Goal: Information Seeking & Learning: Learn about a topic

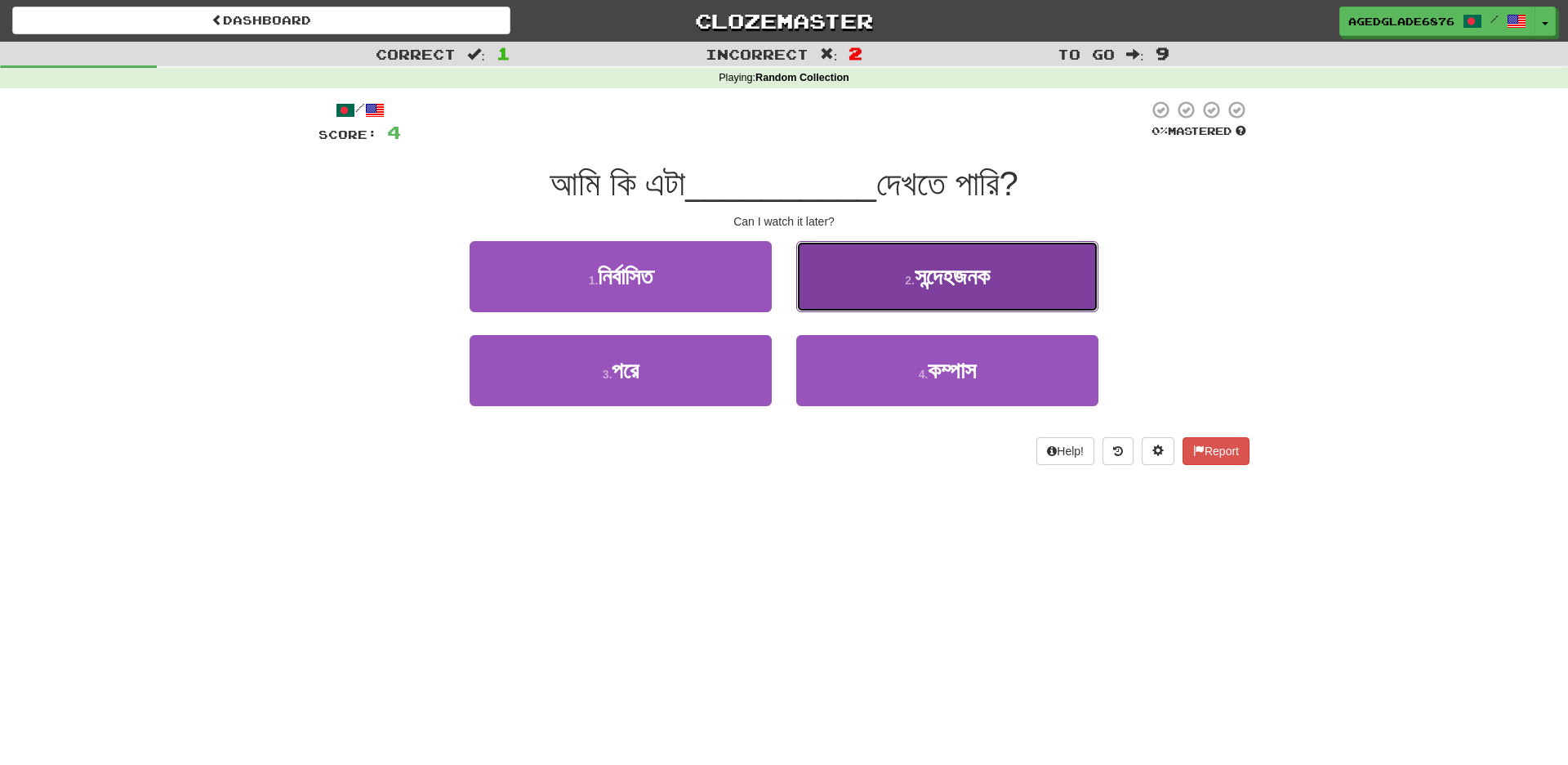
click at [878, 278] on button "2 . সন্দেহজনক" at bounding box center [948, 276] width 302 height 71
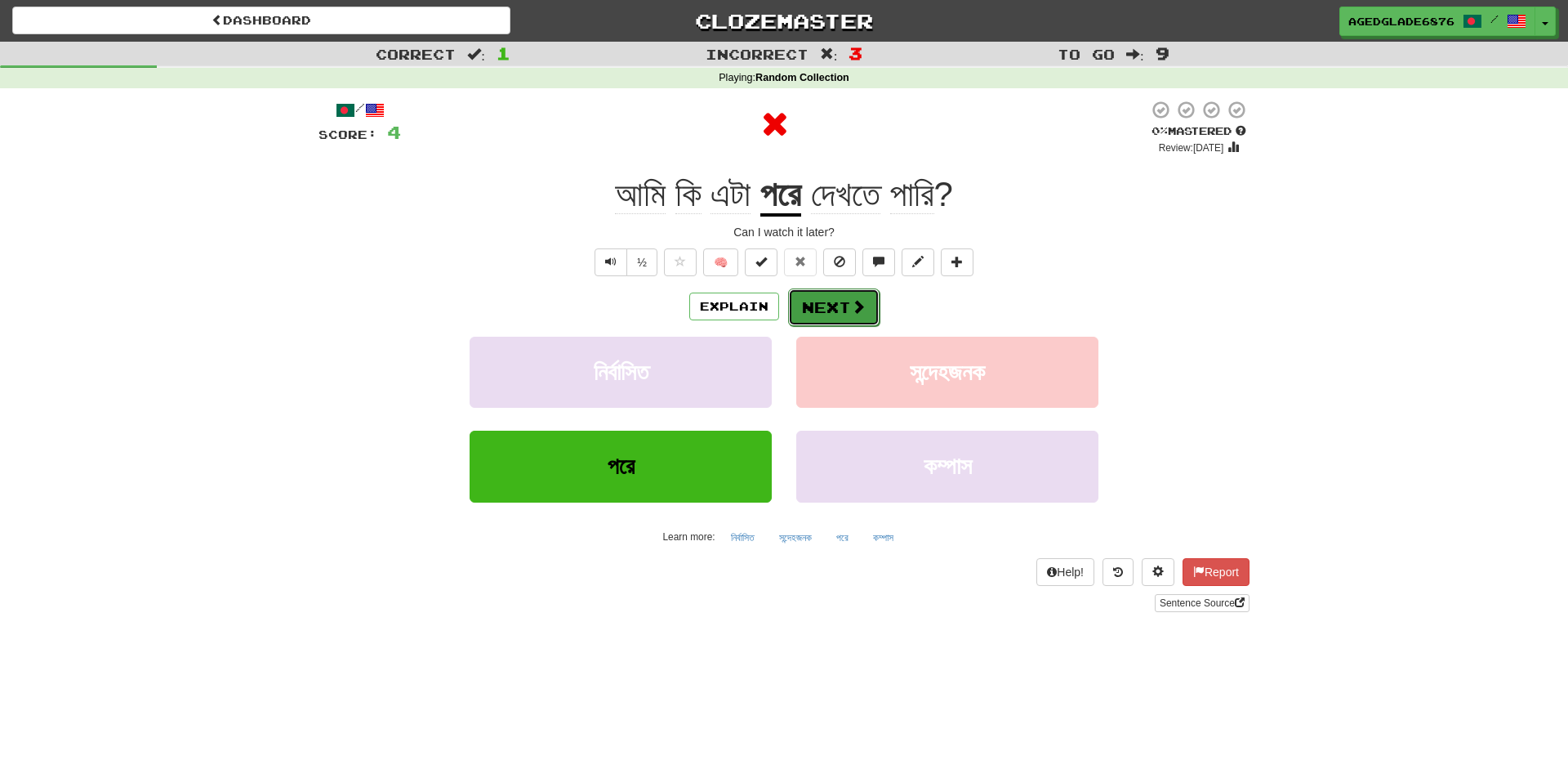
click at [843, 313] on button "Next" at bounding box center [833, 307] width 91 height 38
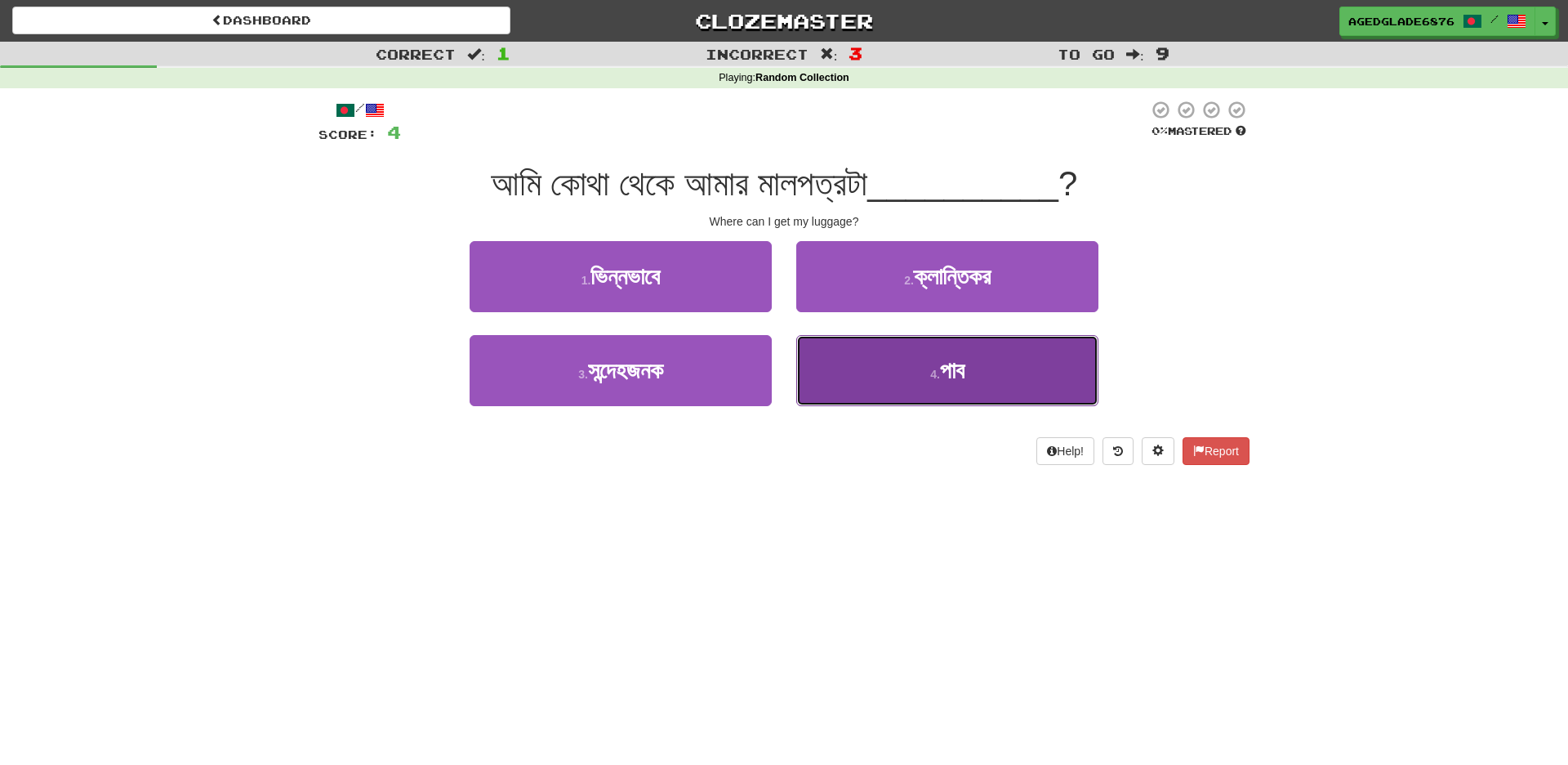
click at [912, 359] on button "4 . পাব" at bounding box center [948, 370] width 302 height 71
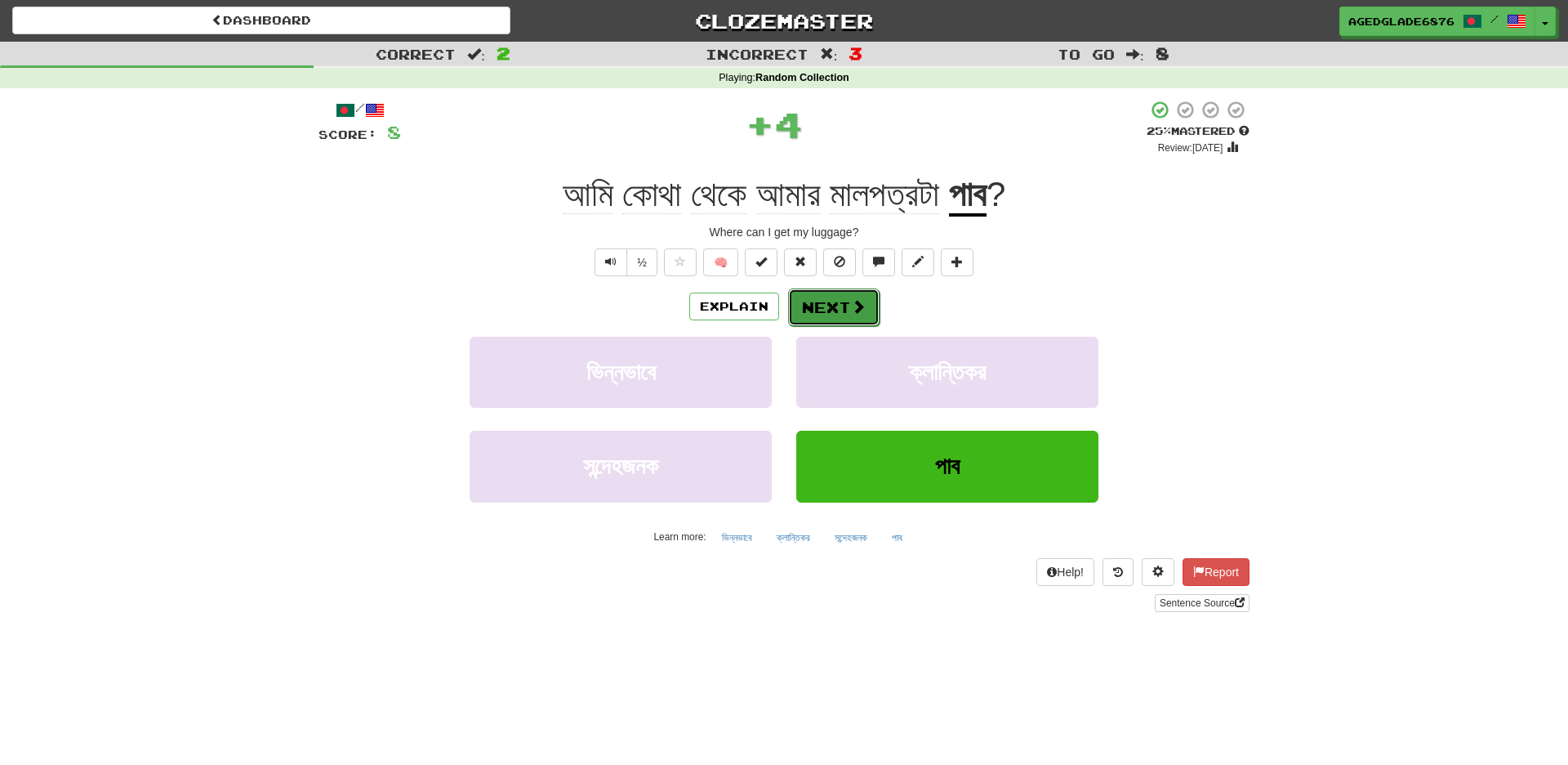
click at [844, 306] on button "Next" at bounding box center [833, 307] width 91 height 38
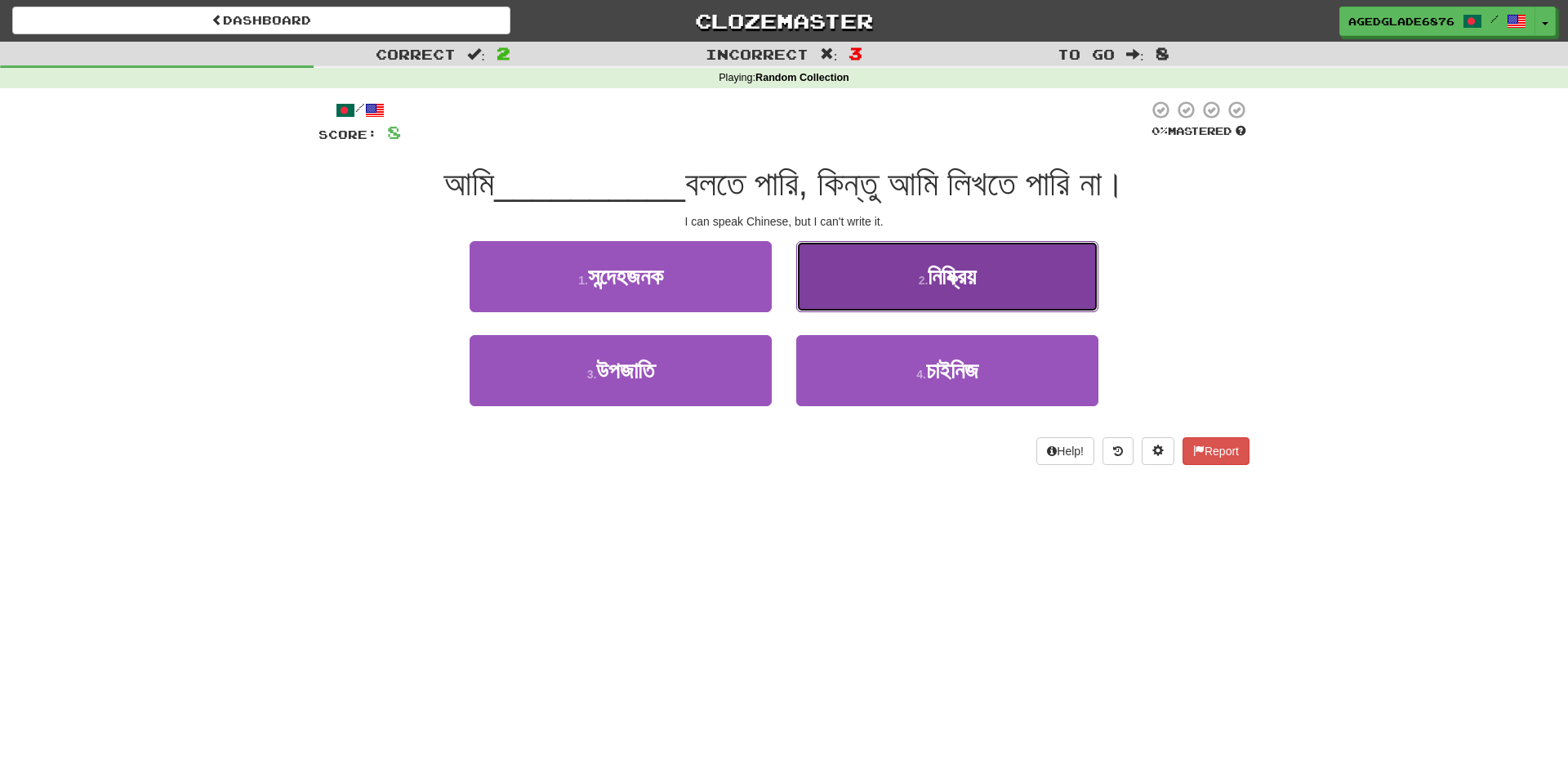
click at [928, 285] on span "নিষ্ক্রিয়" at bounding box center [952, 277] width 48 height 26
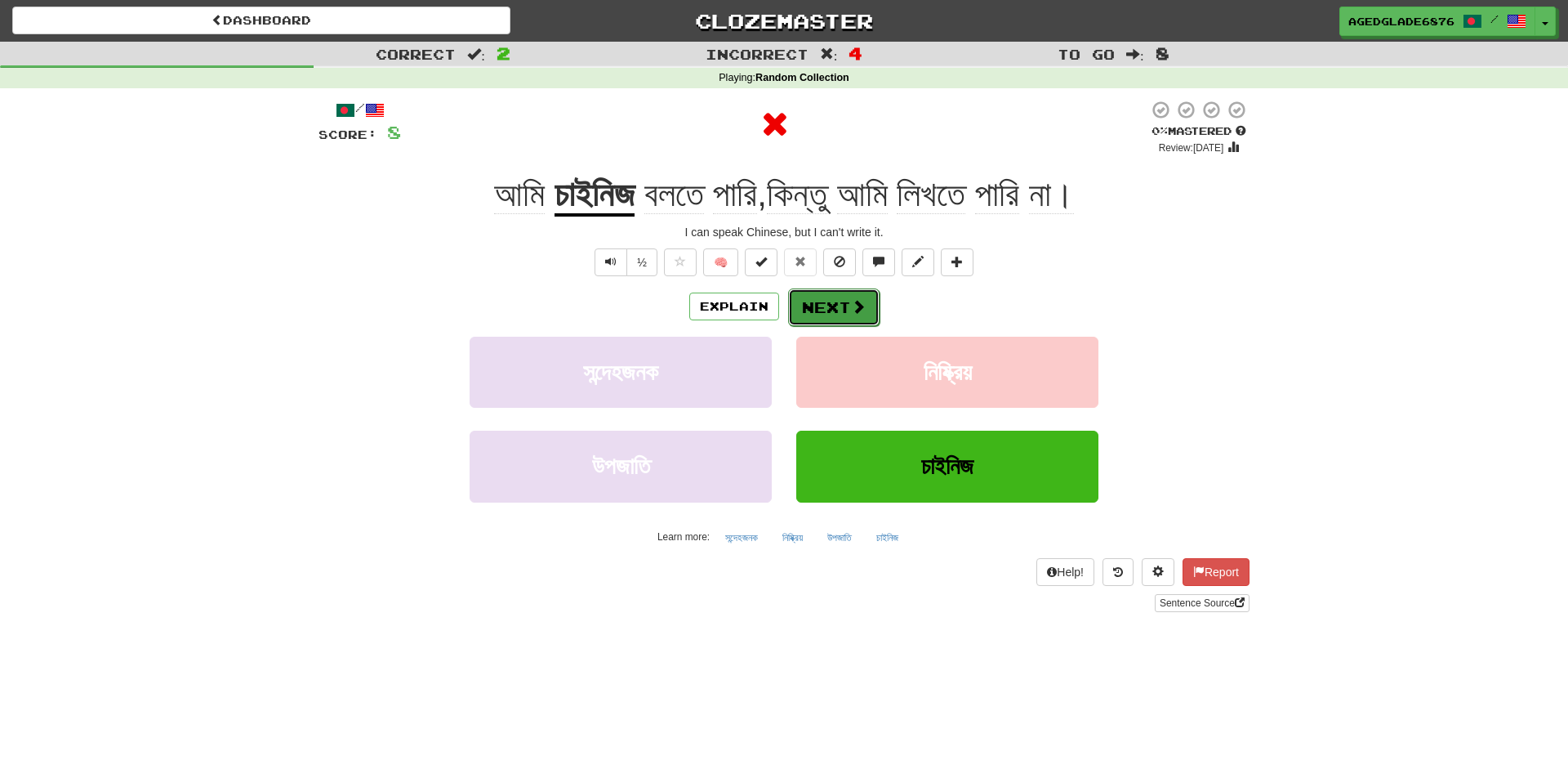
click at [838, 297] on button "Next" at bounding box center [833, 307] width 91 height 38
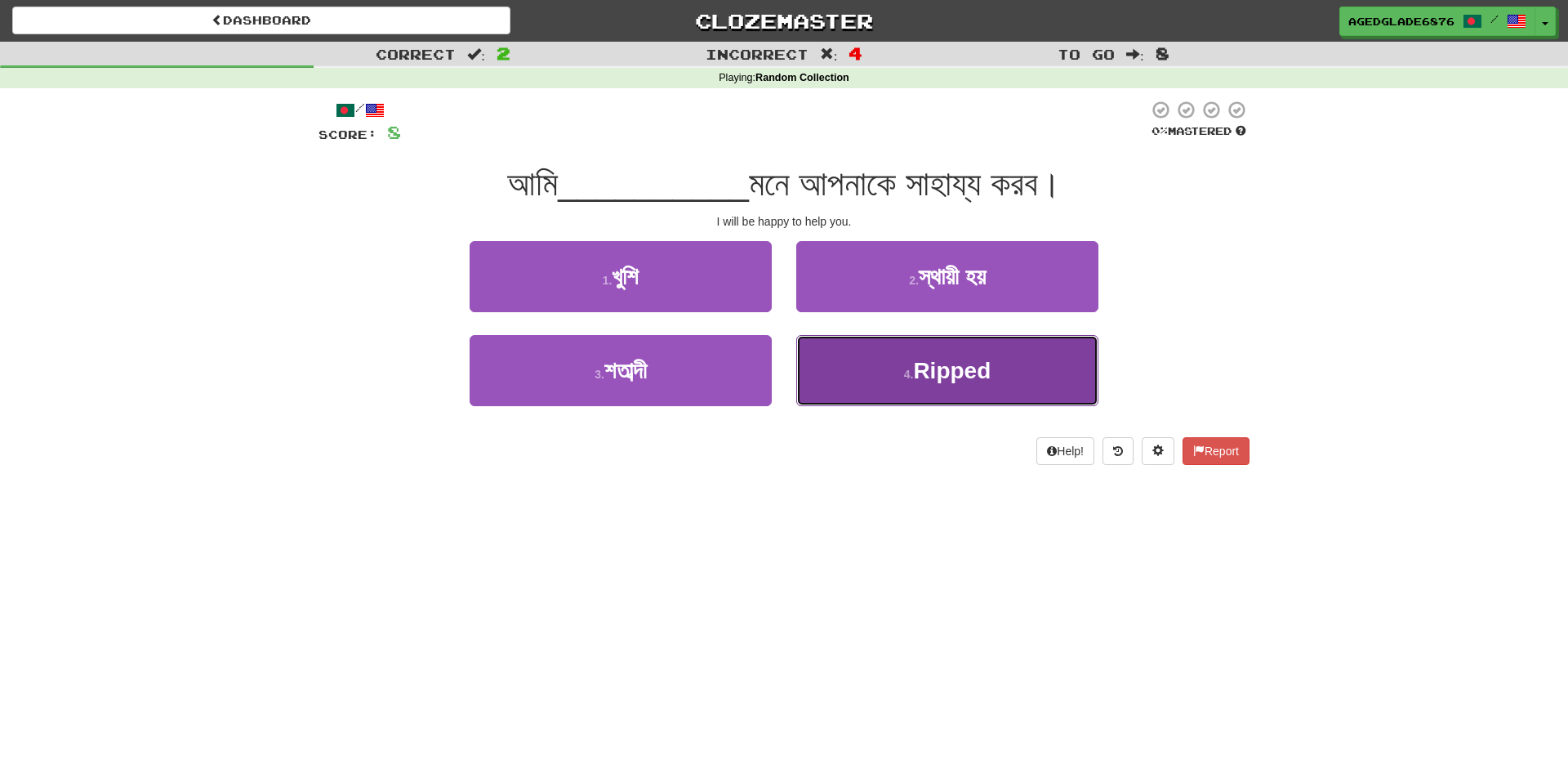
click at [905, 374] on small "4 ." at bounding box center [908, 374] width 9 height 13
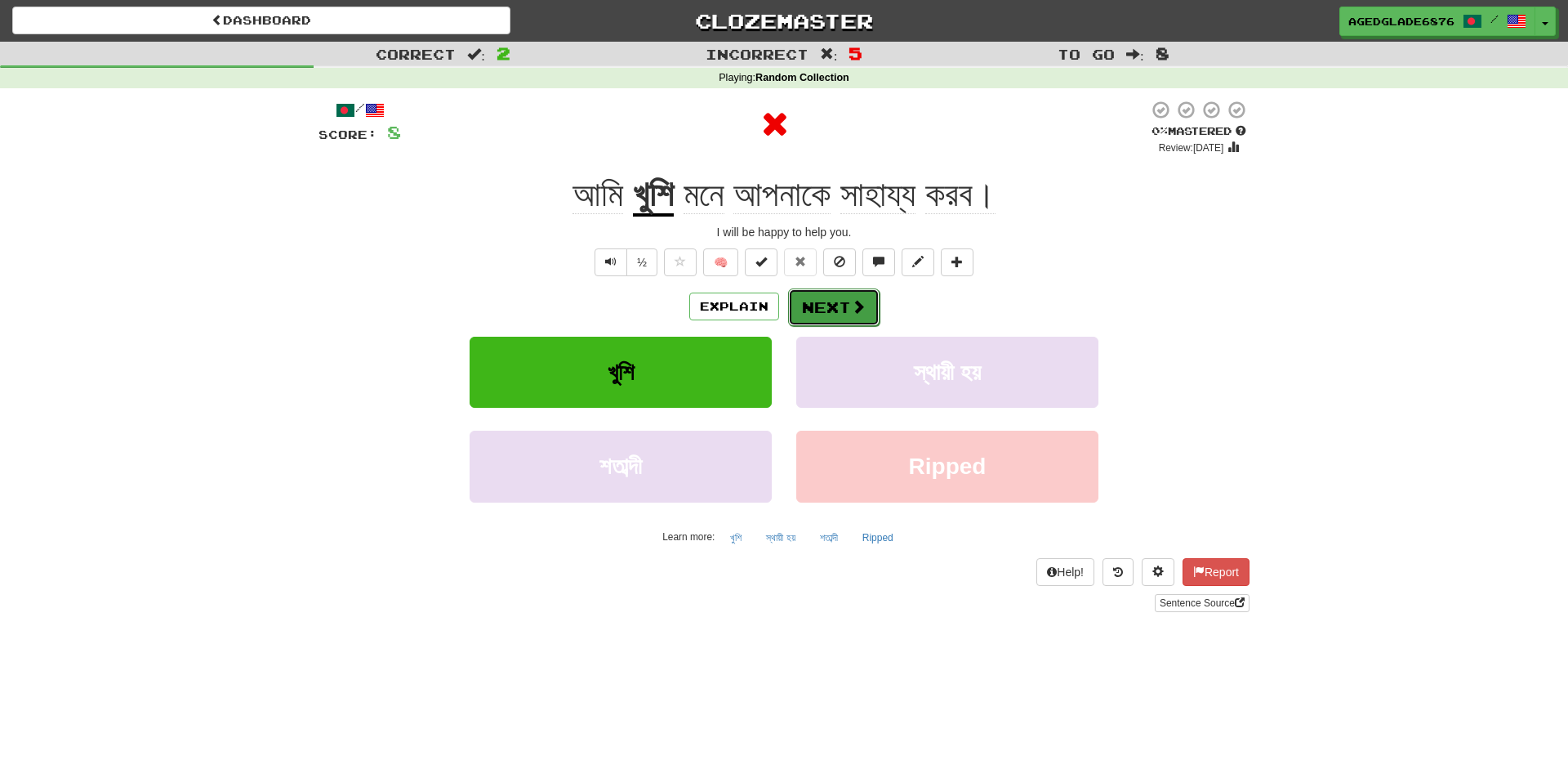
click at [833, 303] on button "Next" at bounding box center [833, 307] width 91 height 38
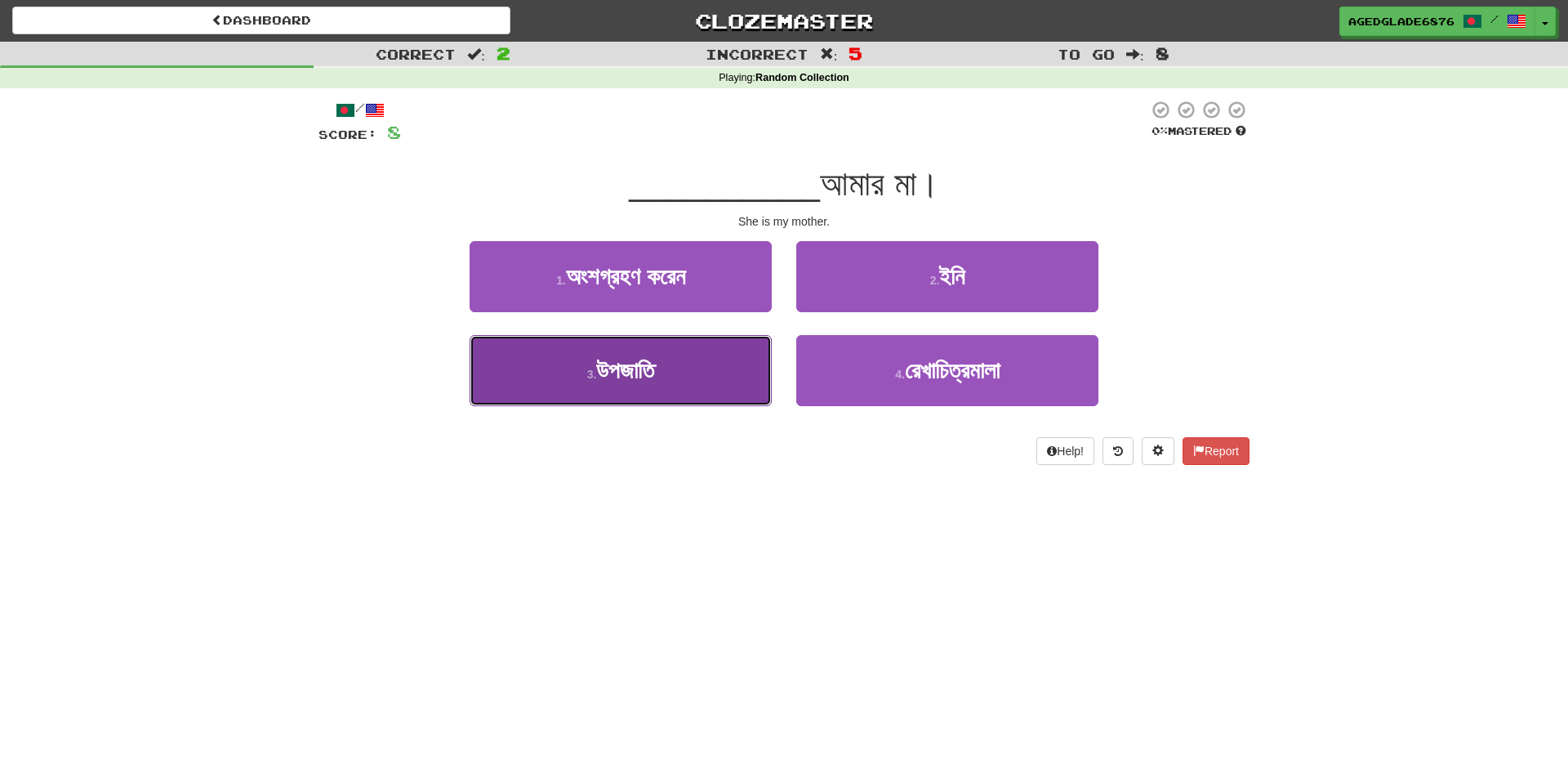
click at [678, 368] on button "3 . উপজাতি" at bounding box center [621, 370] width 302 height 71
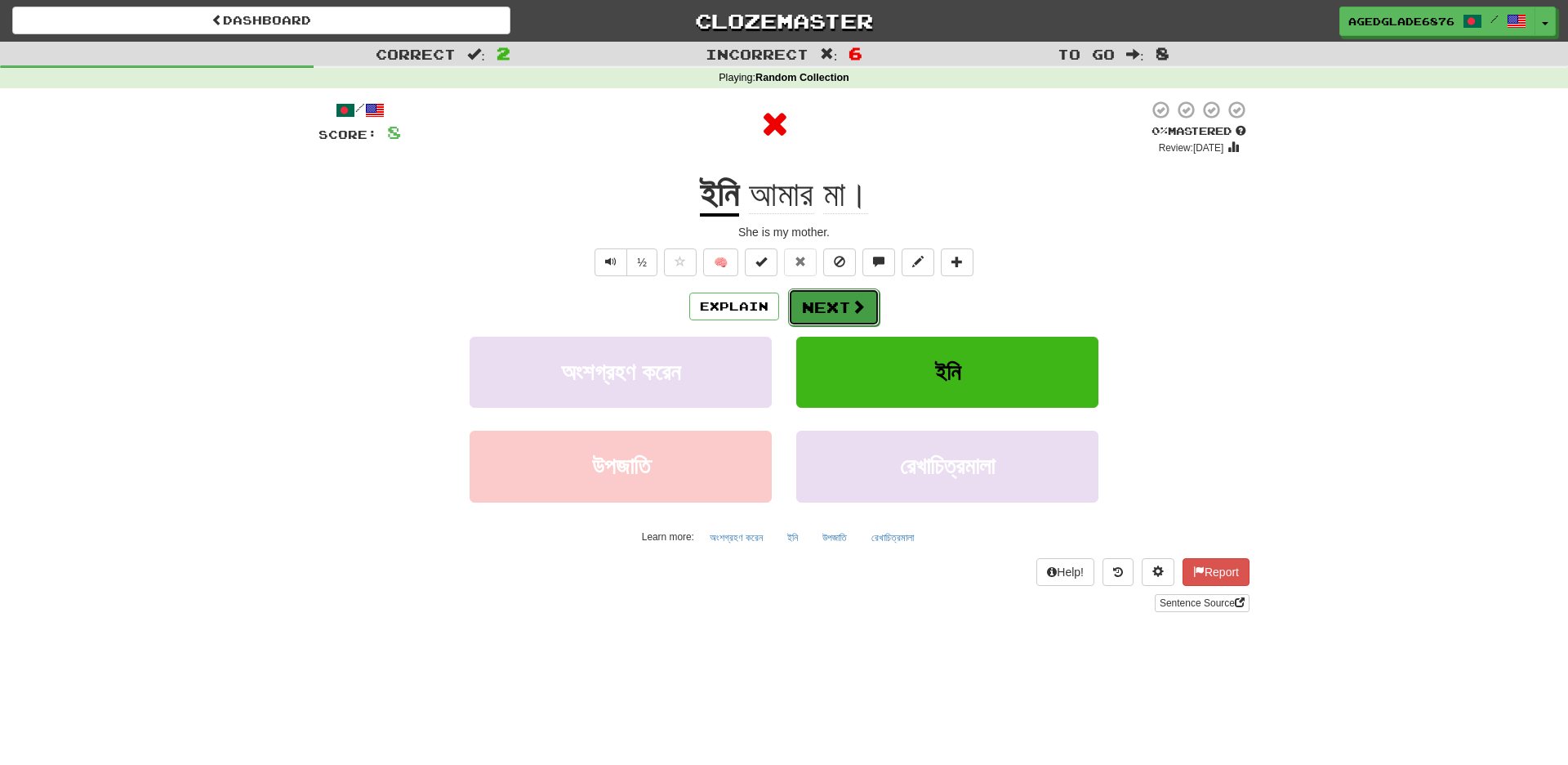
click at [846, 297] on button "Next" at bounding box center [833, 307] width 91 height 38
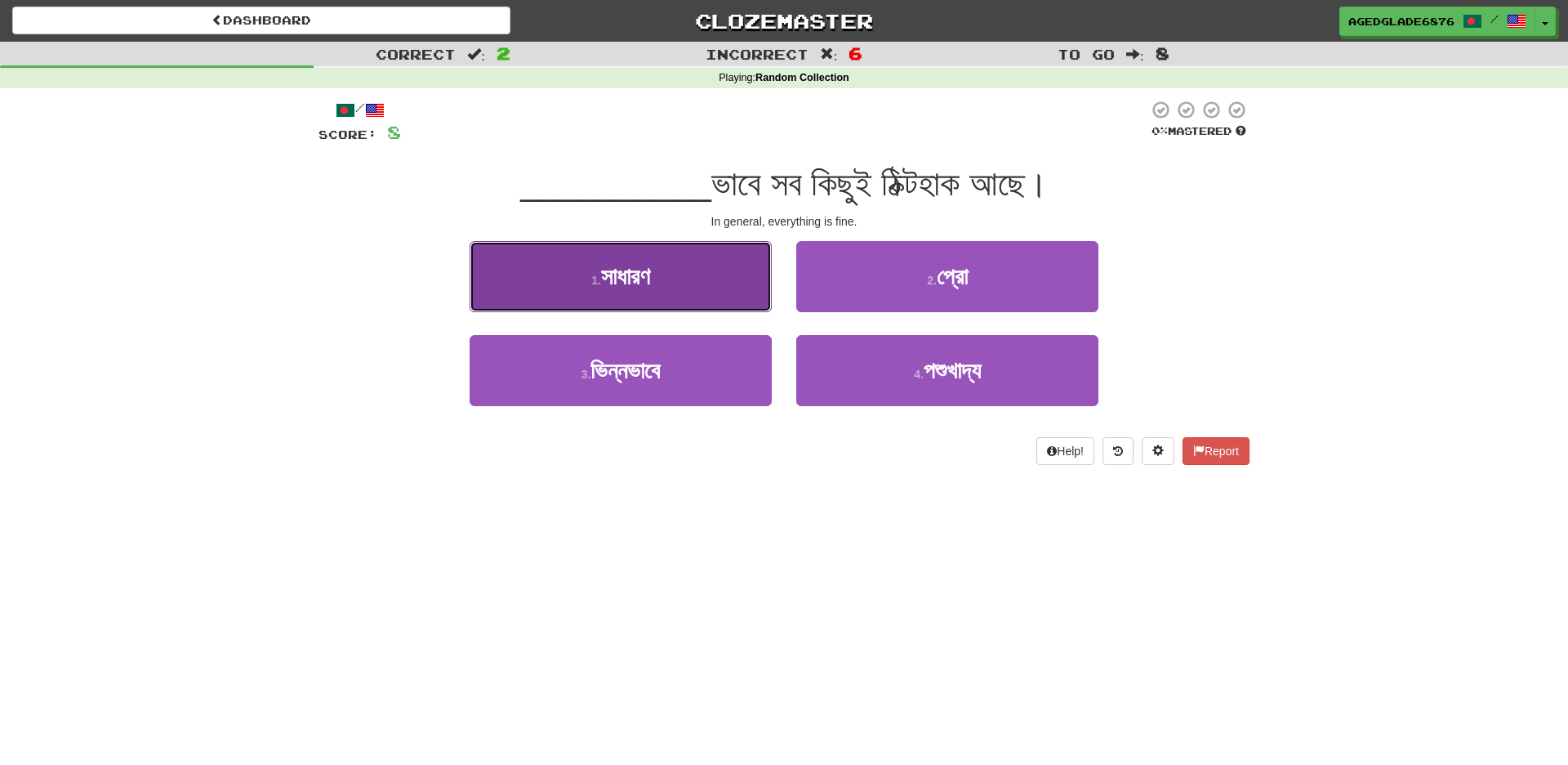
click at [678, 285] on button "1 . সাধারণ" at bounding box center [621, 276] width 302 height 71
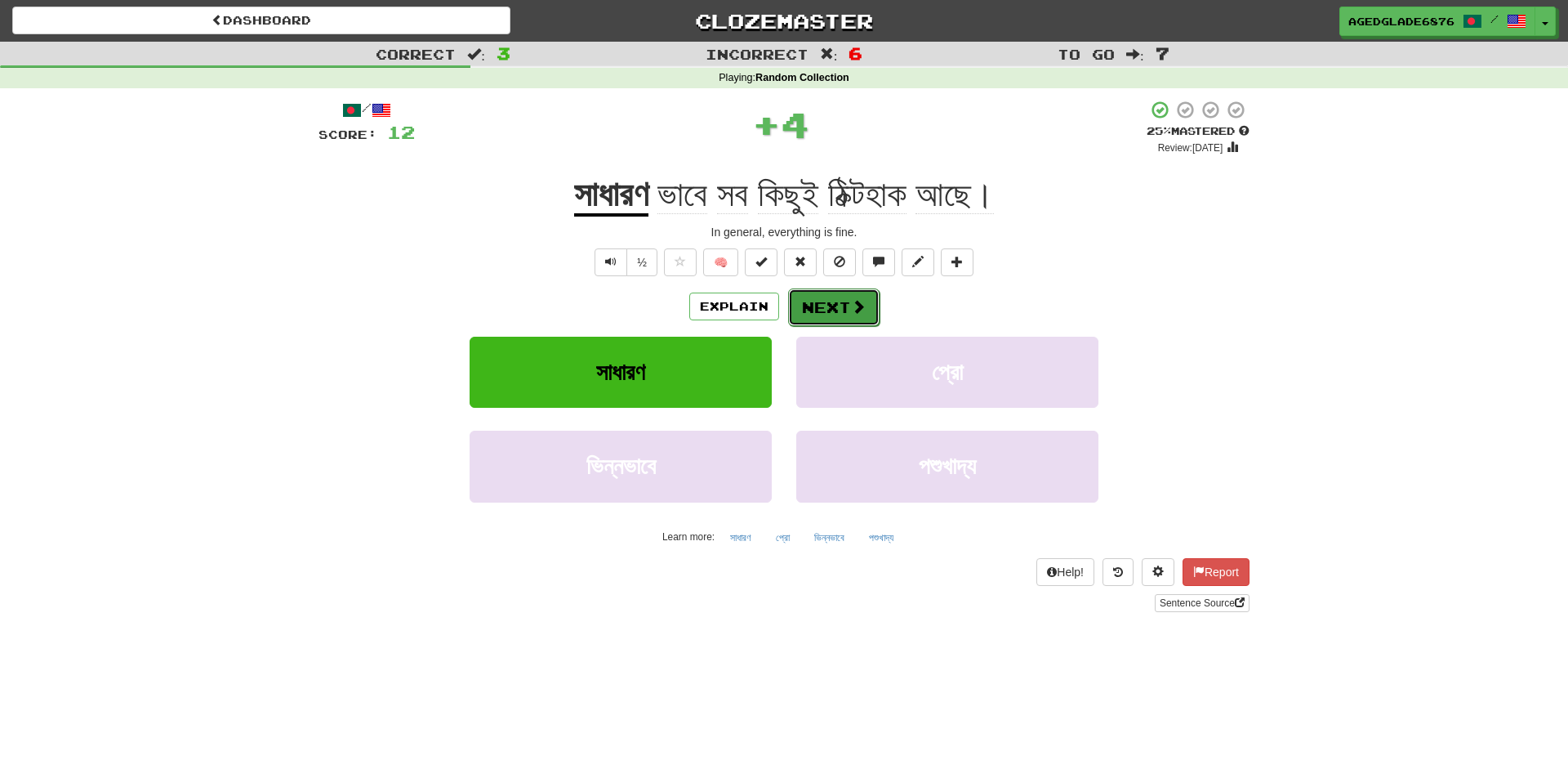
click at [846, 308] on button "Next" at bounding box center [833, 307] width 91 height 38
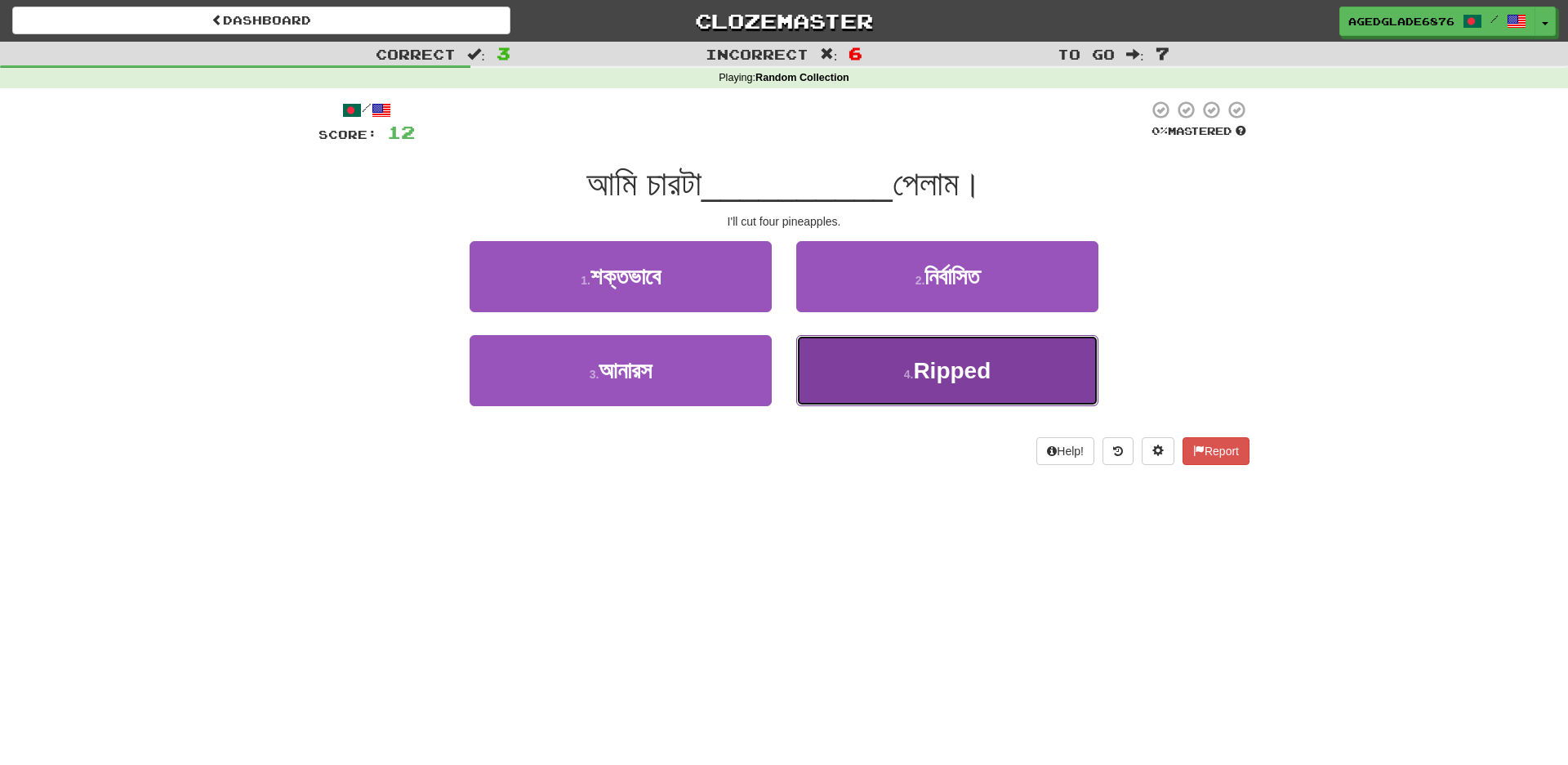
click at [929, 380] on span "Ripped" at bounding box center [951, 371] width 78 height 26
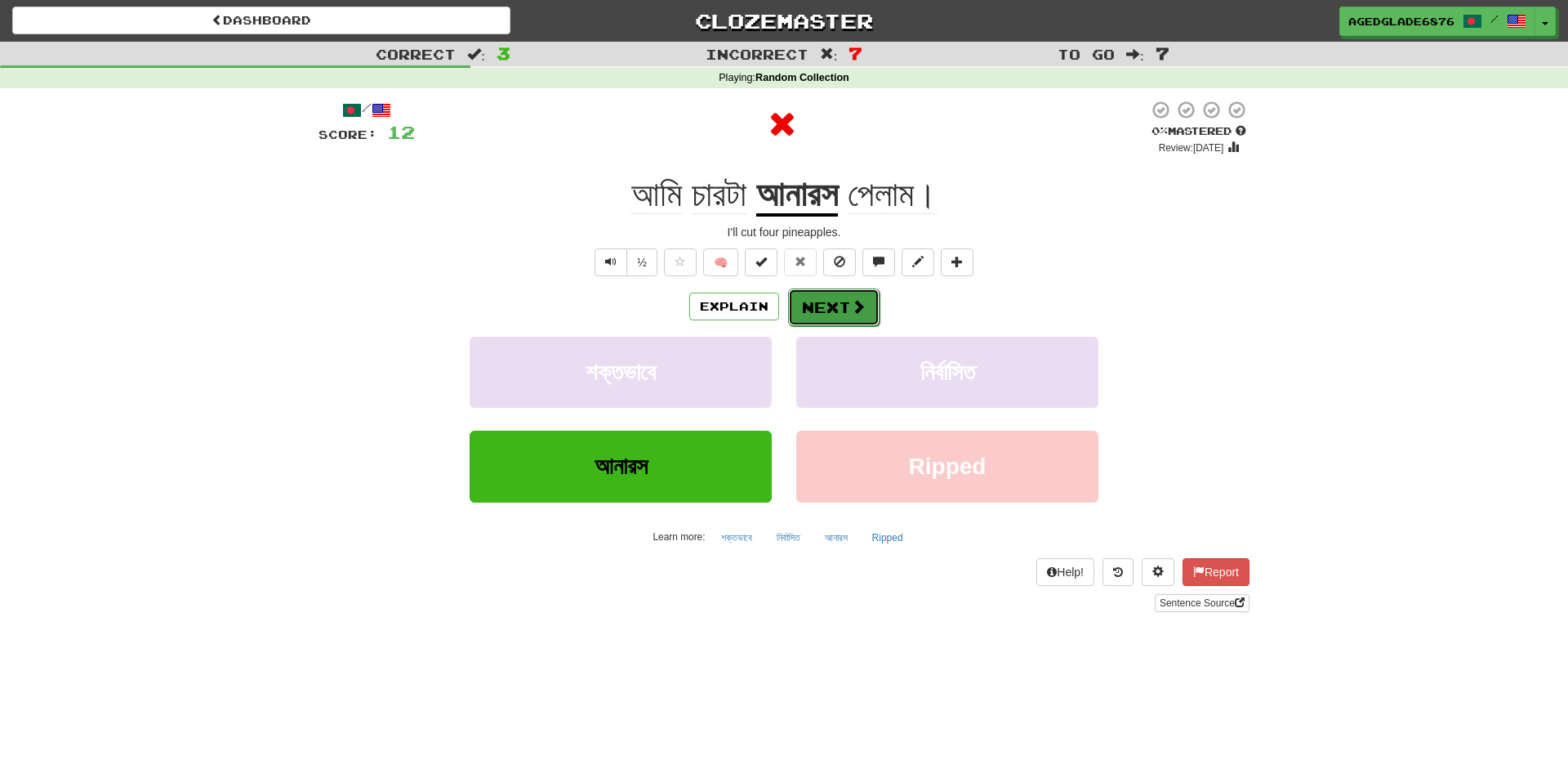
click at [833, 307] on button "Next" at bounding box center [833, 307] width 91 height 38
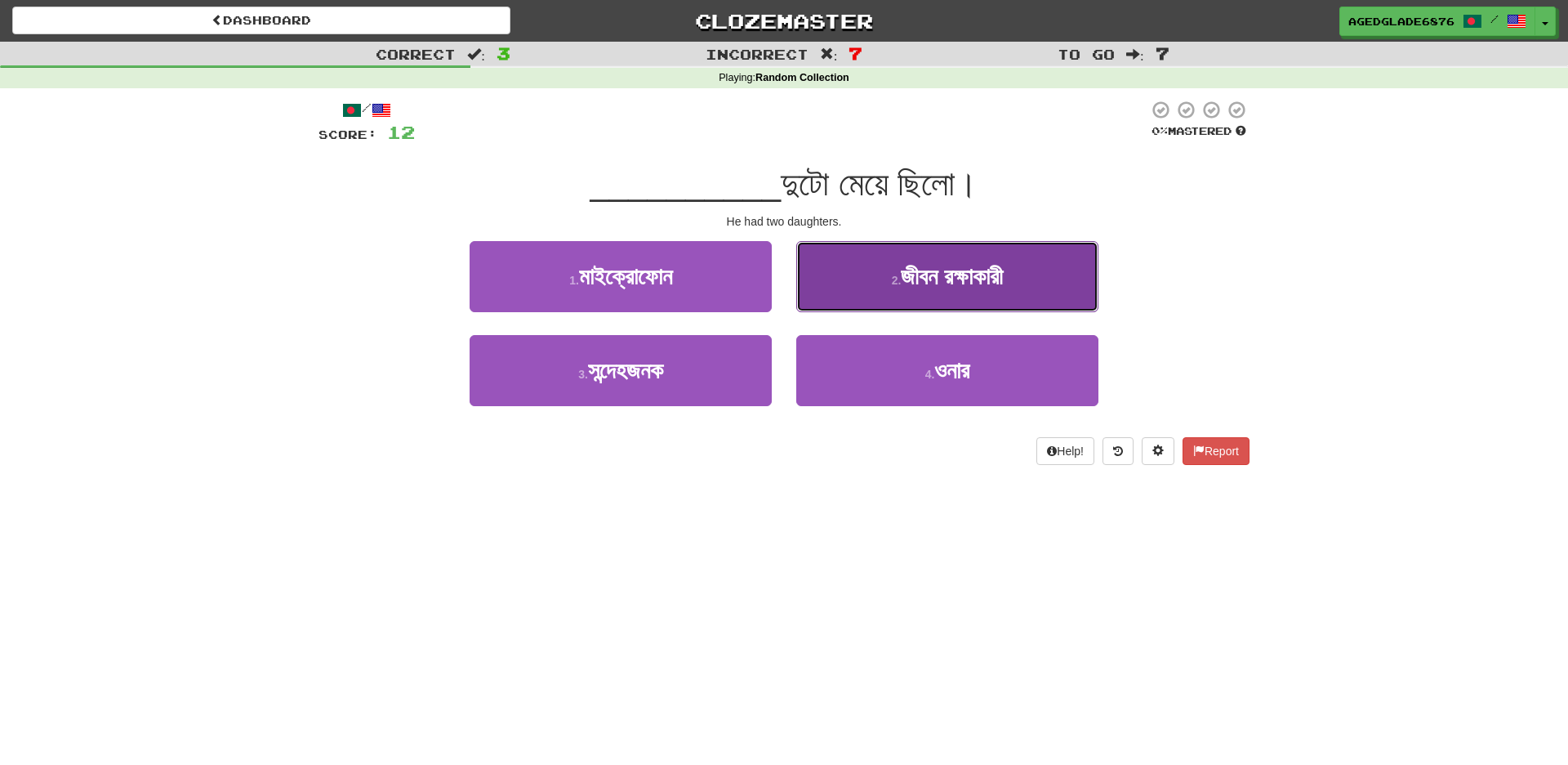
click at [921, 284] on span "জীবন রক্ষাকারী" at bounding box center [951, 277] width 102 height 26
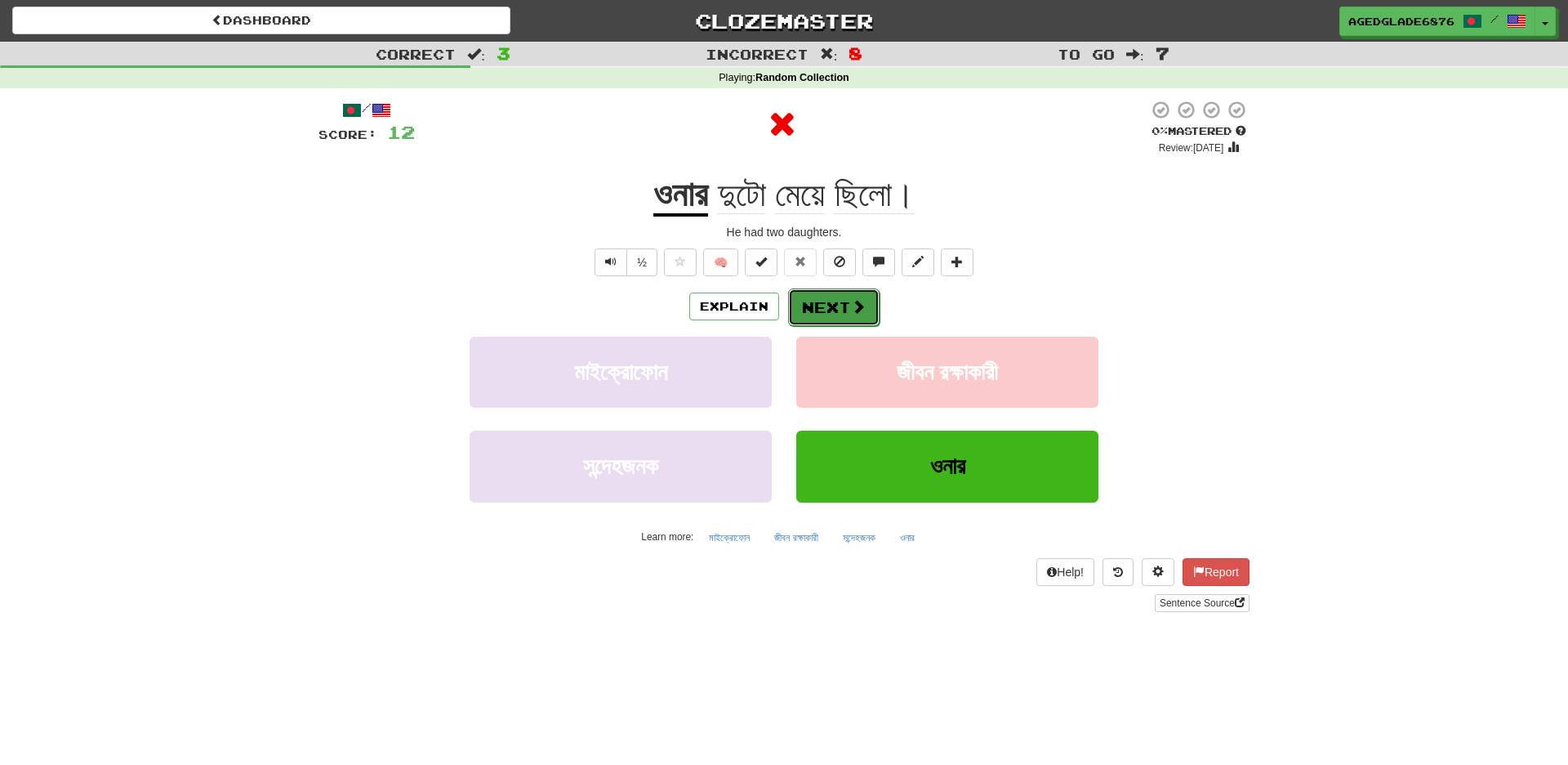
click at [833, 301] on button "Next" at bounding box center [833, 307] width 91 height 38
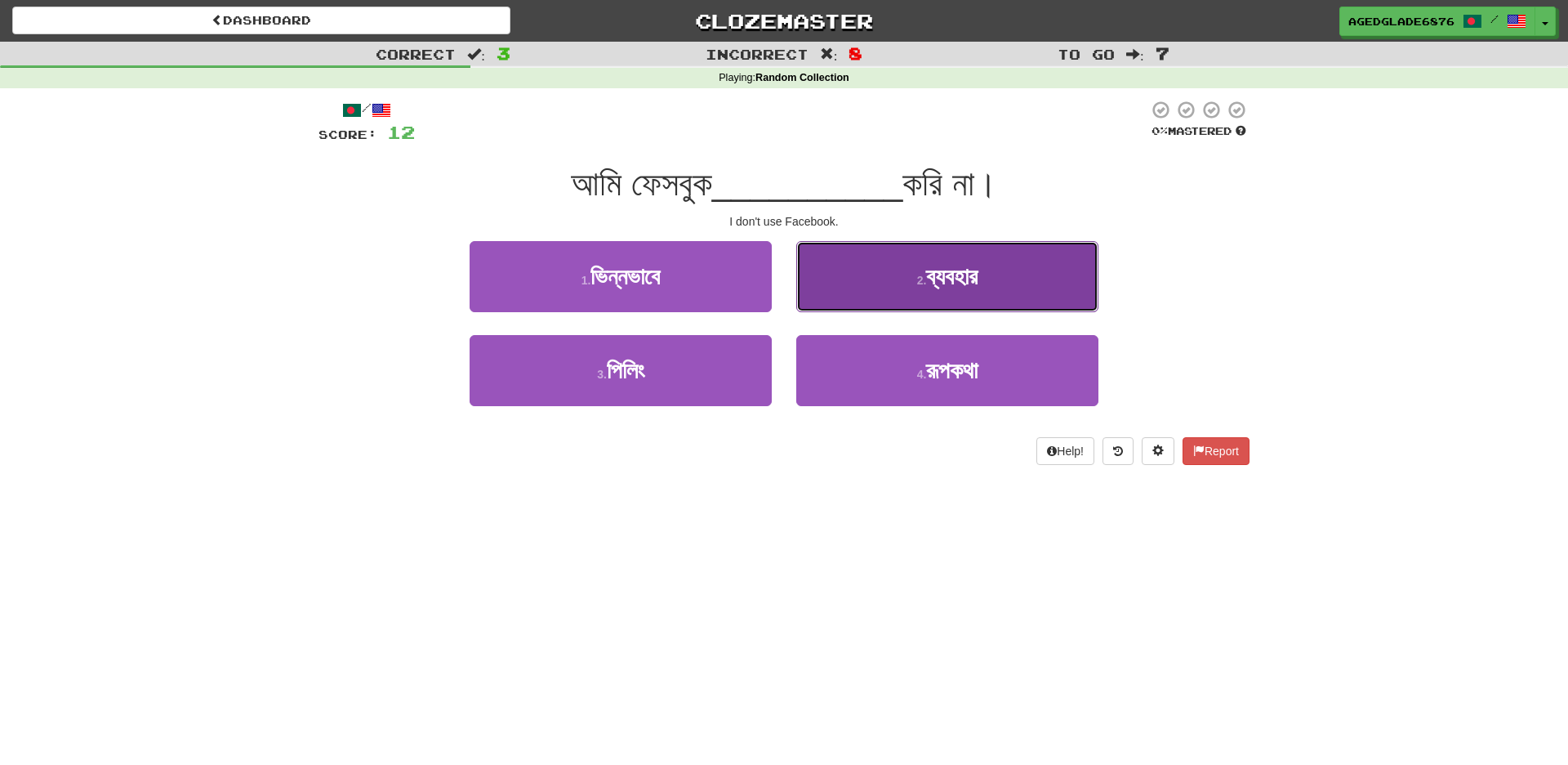
click at [975, 279] on span "ব্যবহার" at bounding box center [952, 277] width 51 height 26
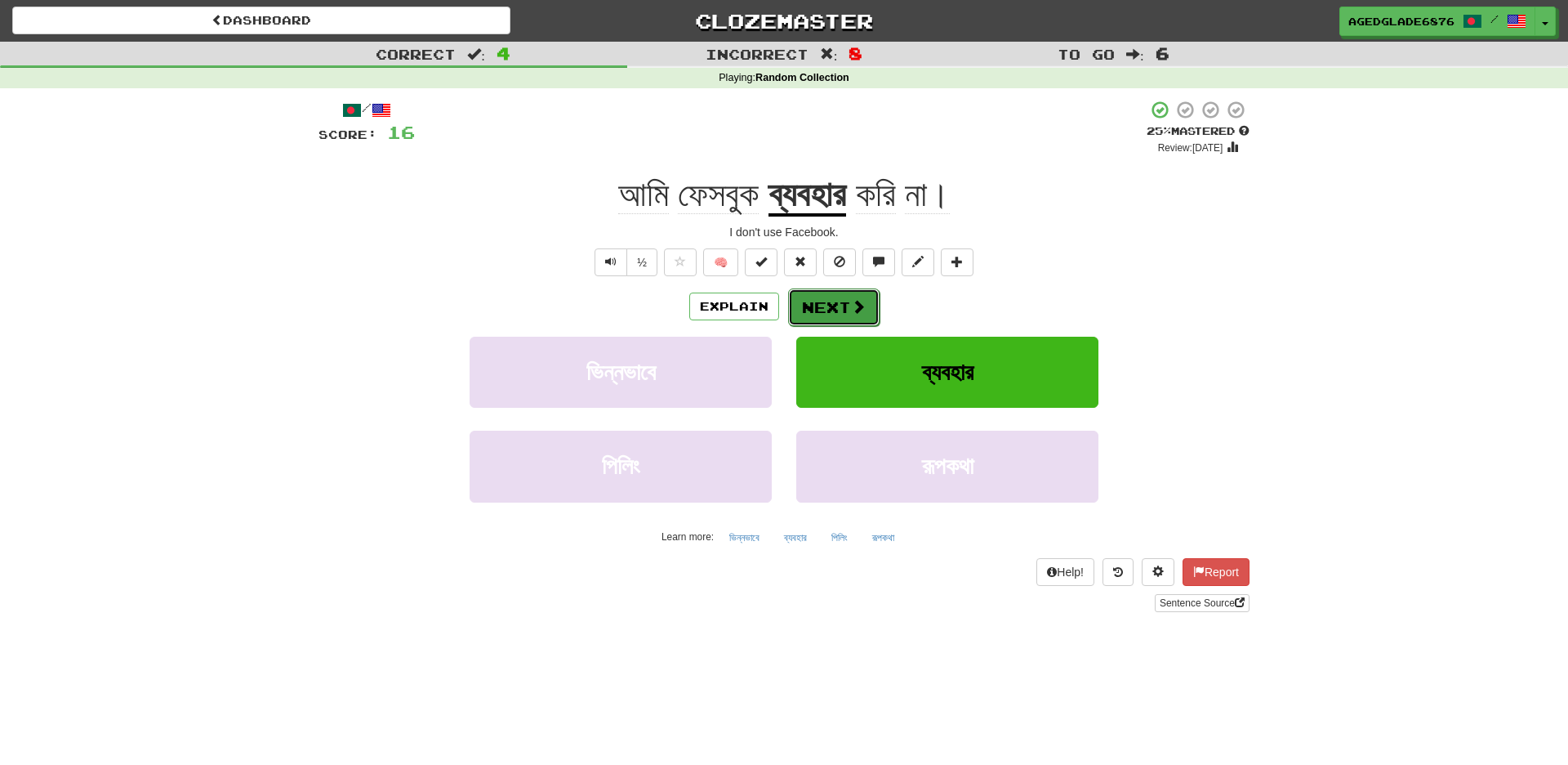
click at [844, 312] on button "Next" at bounding box center [833, 307] width 91 height 38
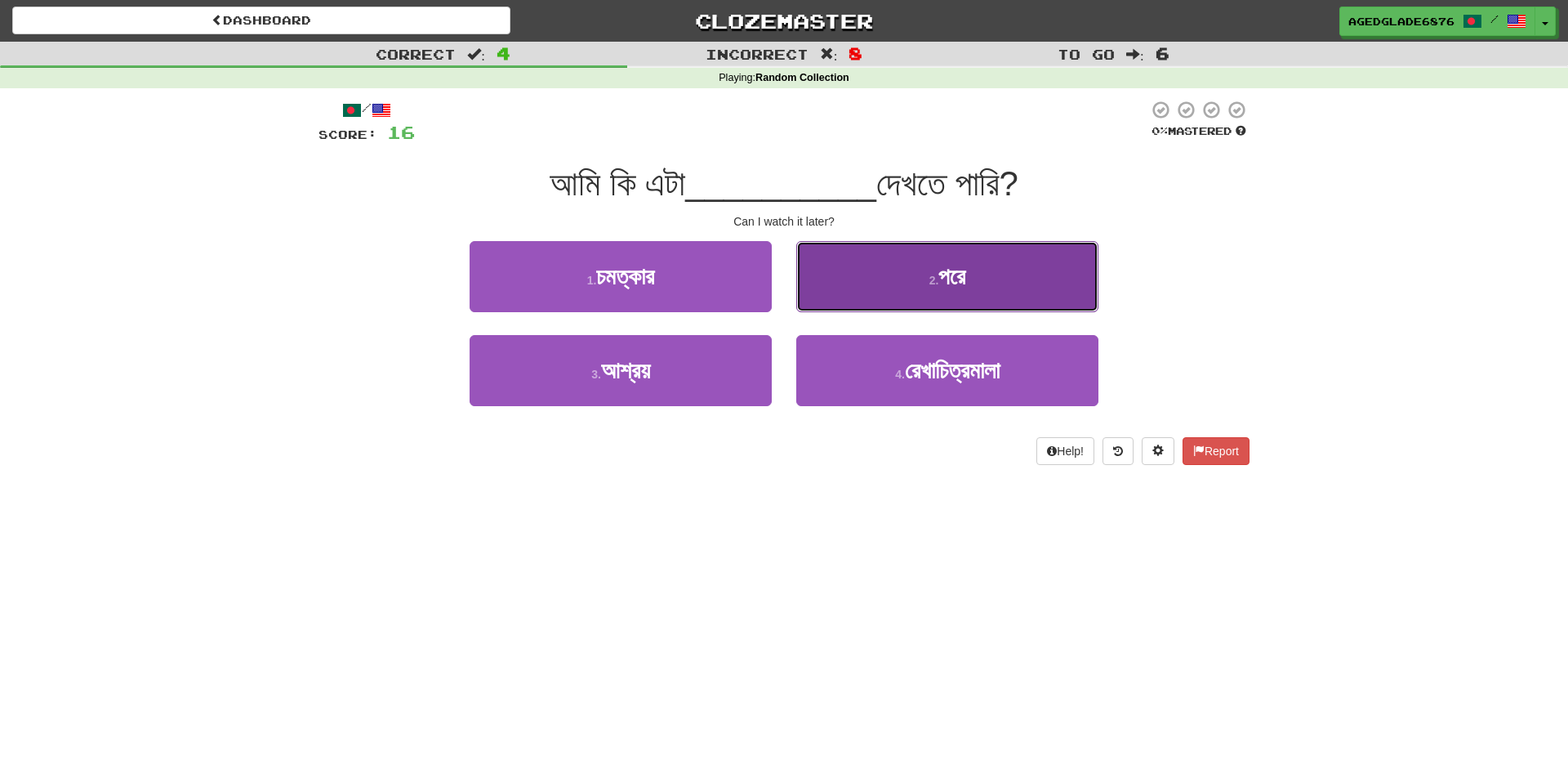
click at [938, 281] on span "পরে" at bounding box center [952, 277] width 27 height 26
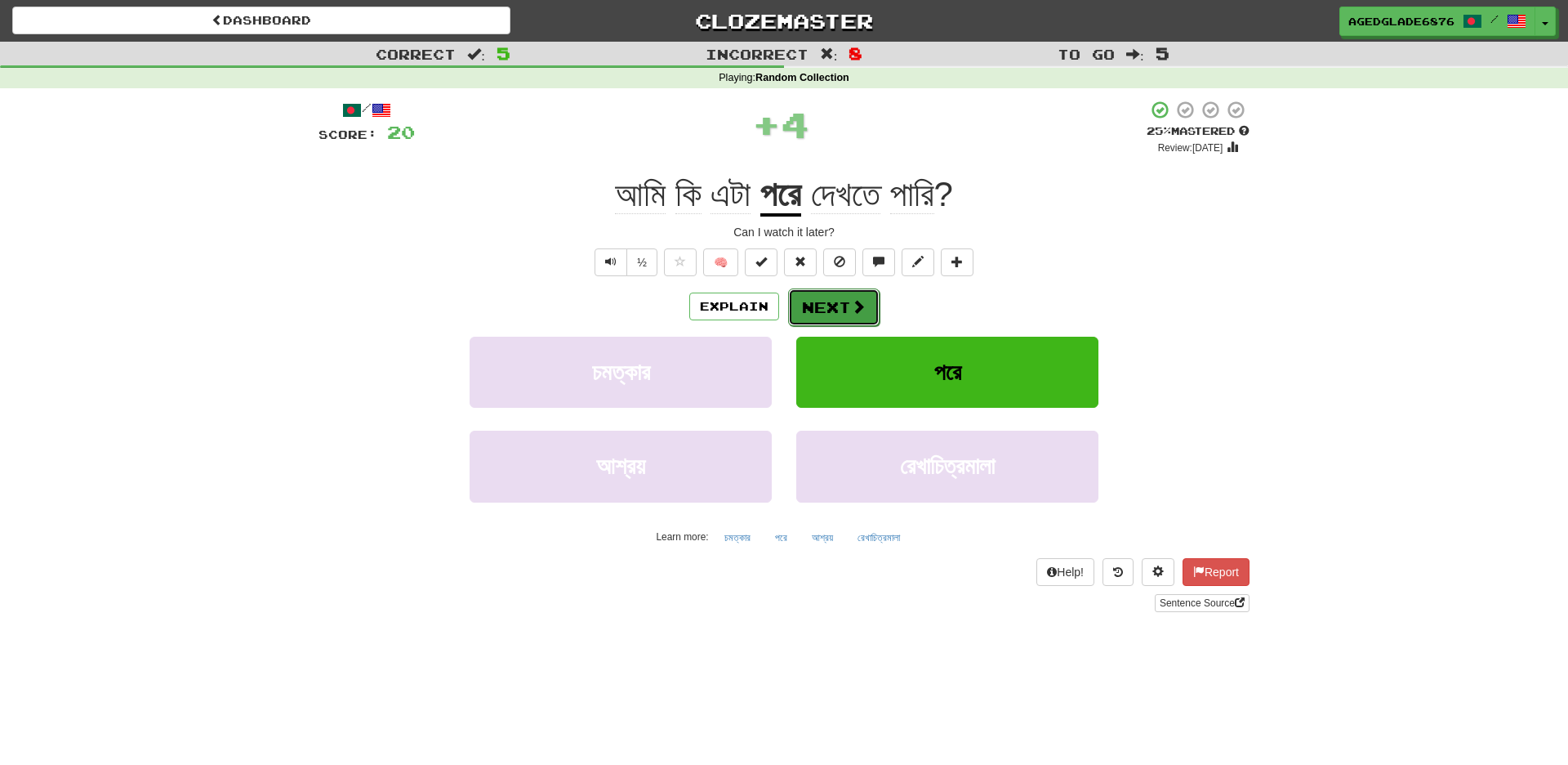
click at [846, 309] on button "Next" at bounding box center [833, 307] width 91 height 38
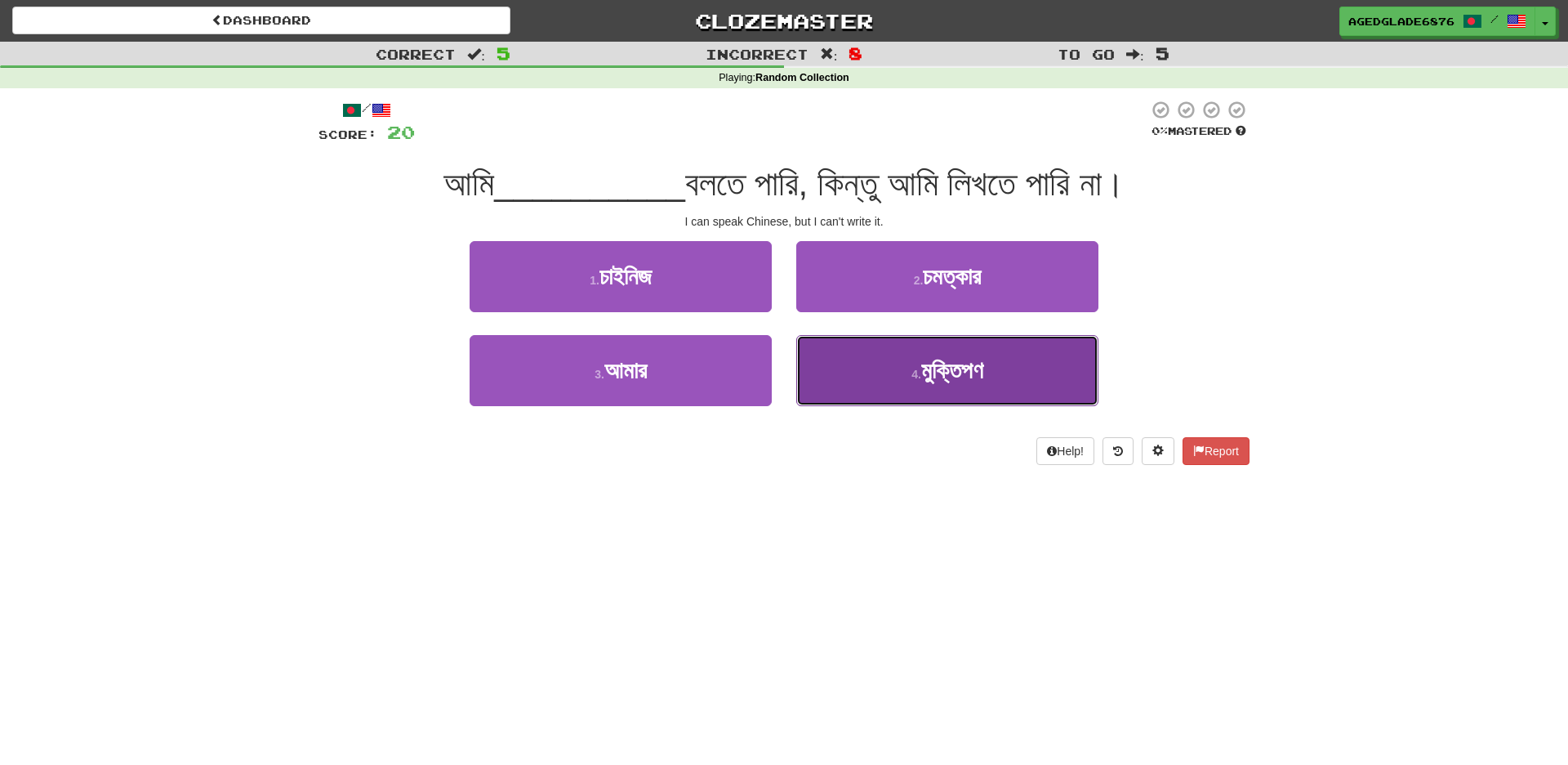
click at [928, 372] on span "মুক্তিপণ" at bounding box center [952, 371] width 62 height 26
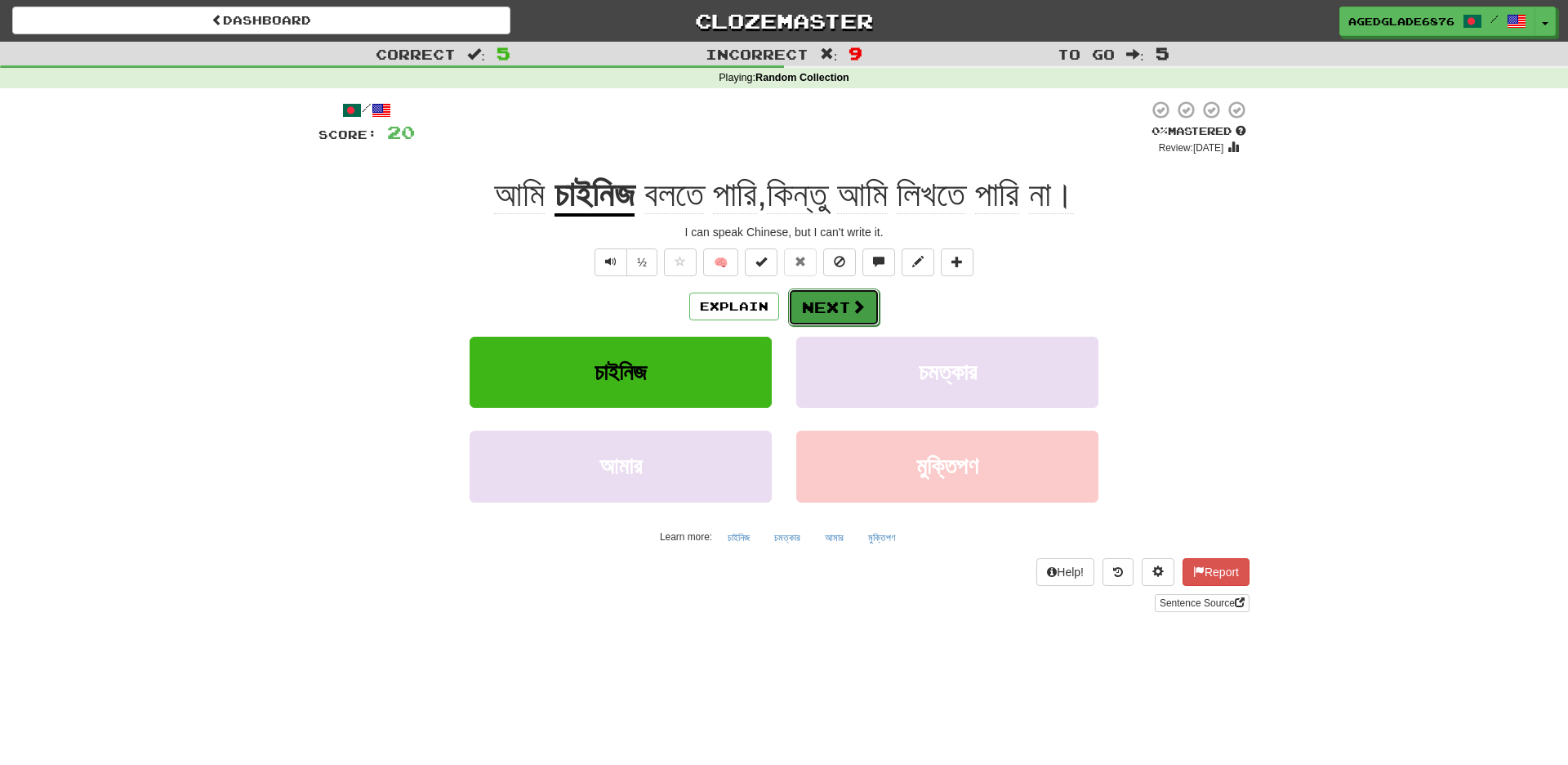
click at [838, 304] on button "Next" at bounding box center [833, 307] width 91 height 38
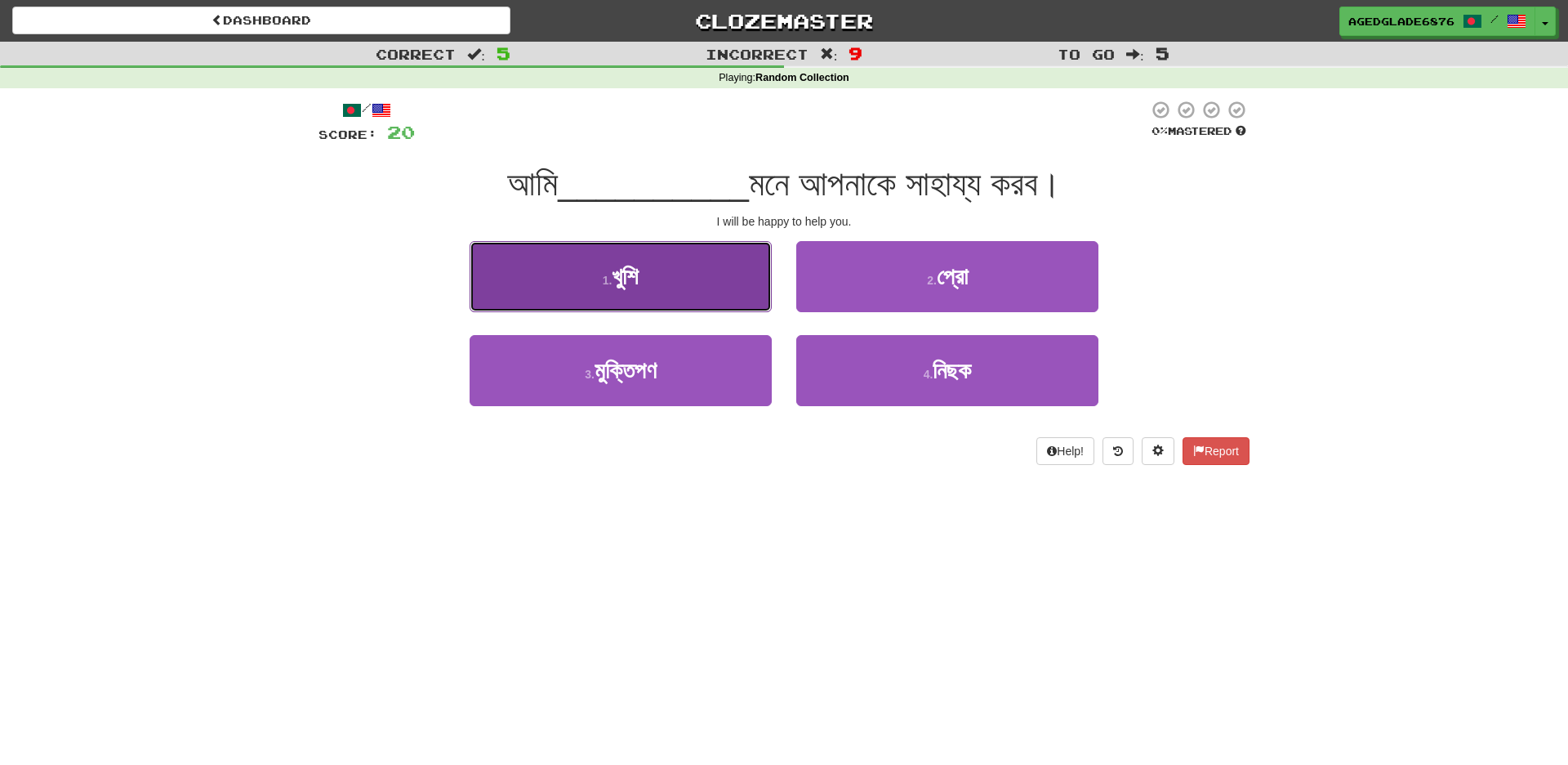
click at [672, 279] on button "1 . খুশি" at bounding box center [621, 276] width 302 height 71
